Goal: Task Accomplishment & Management: Manage account settings

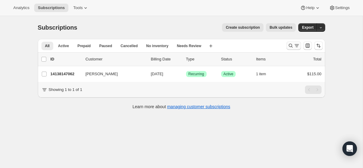
click at [293, 45] on icon "Search and filter results" at bounding box center [291, 46] width 6 height 6
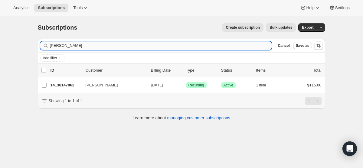
click at [142, 45] on input "[PERSON_NAME]" at bounding box center [161, 45] width 222 height 8
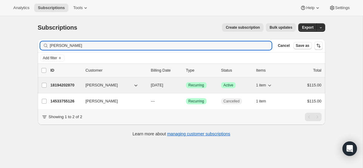
type input "[PERSON_NAME]"
click at [157, 86] on span "[DATE]" at bounding box center [157, 85] width 12 height 5
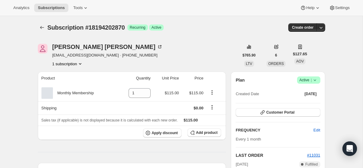
click at [312, 82] on icon at bounding box center [315, 80] width 6 height 6
click at [307, 100] on span "Cancel subscription" at bounding box center [307, 102] width 34 height 5
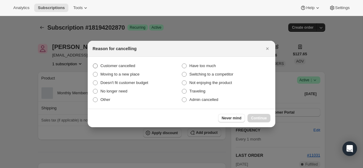
click at [94, 67] on span ":rbu:" at bounding box center [95, 66] width 5 height 5
click at [93, 64] on input "Customer cancelled" at bounding box center [93, 64] width 0 height 0
radio input "true"
click at [259, 118] on span "Continue" at bounding box center [259, 118] width 16 height 5
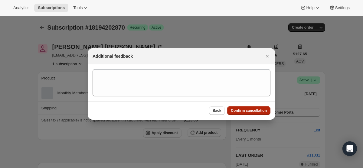
click at [252, 108] on span "Confirm cancellation" at bounding box center [249, 110] width 36 height 5
